Goal: Find specific page/section: Find specific page/section

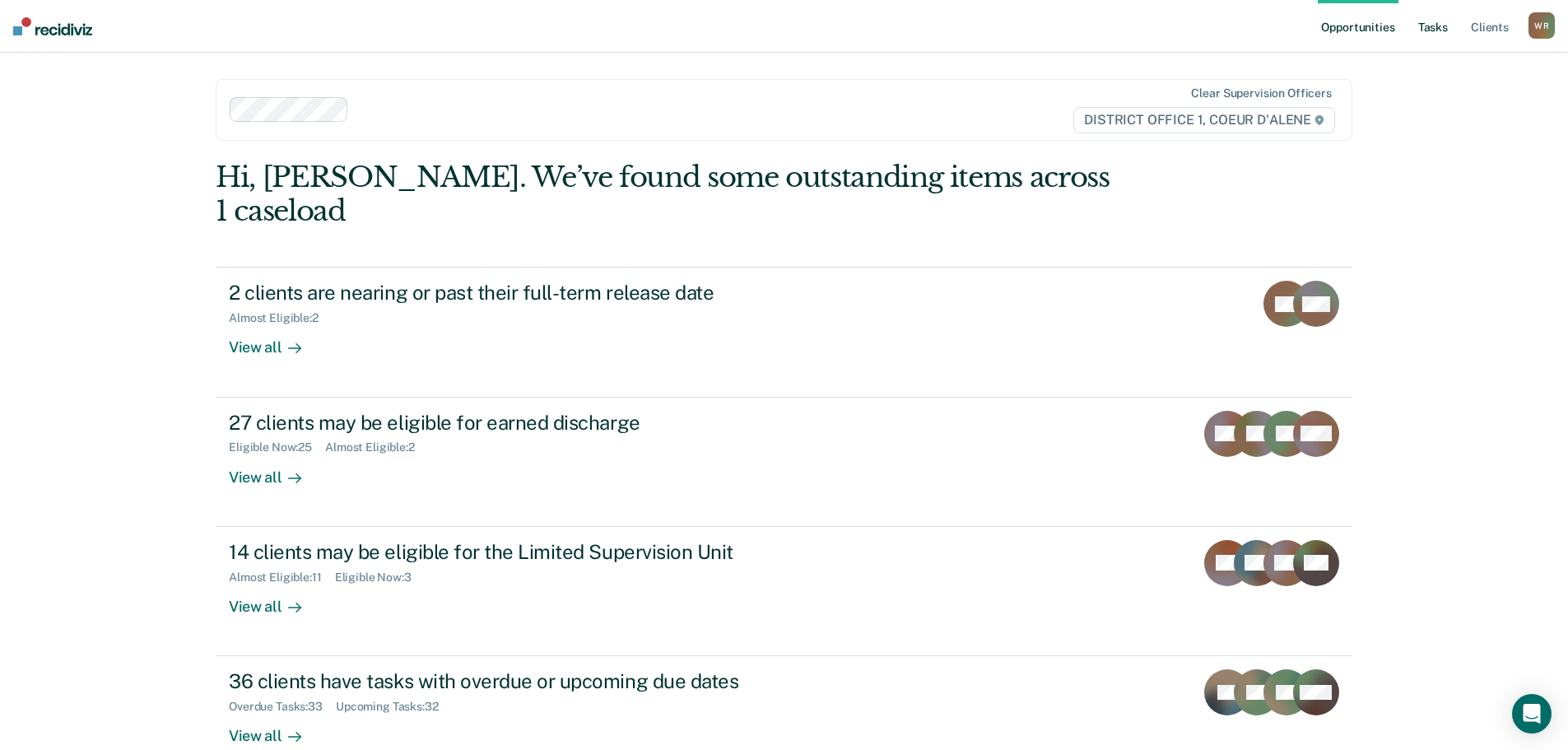
click at [1424, 28] on link "Tasks" at bounding box center [1433, 26] width 36 height 53
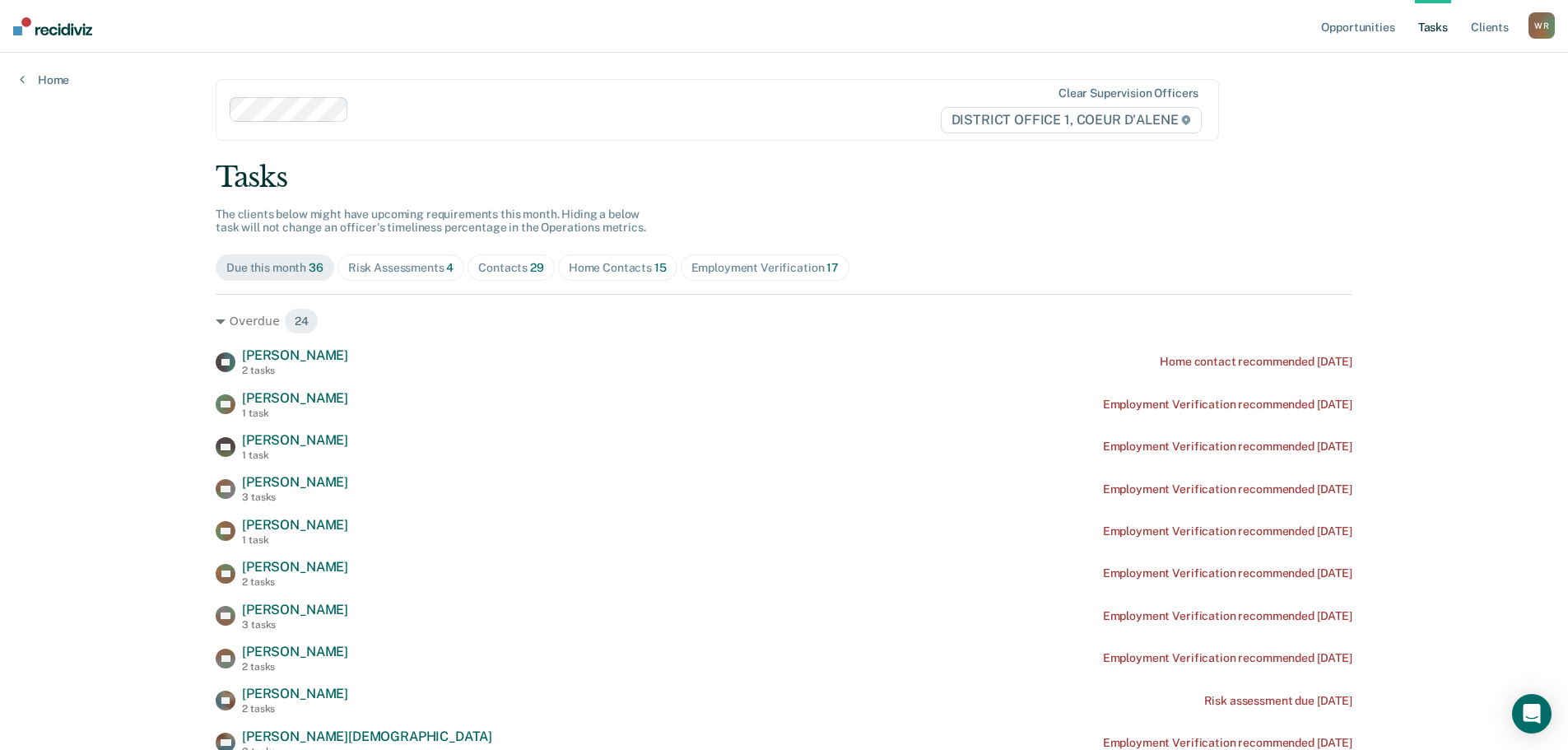
click at [518, 275] on span "Contacts 29" at bounding box center [511, 267] width 87 height 26
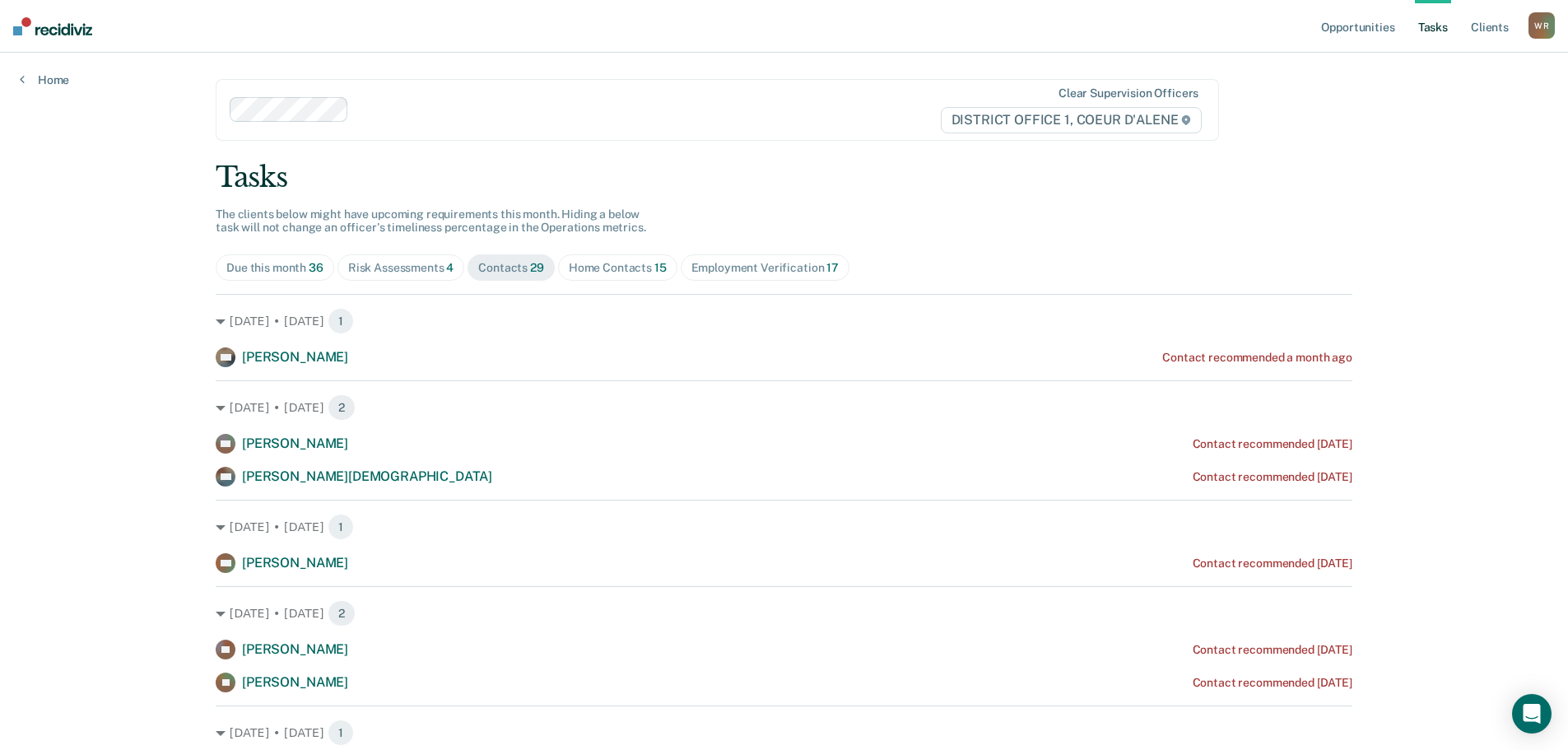
click at [613, 259] on span "Home Contacts 15" at bounding box center [618, 267] width 120 height 26
